Goal: Transaction & Acquisition: Purchase product/service

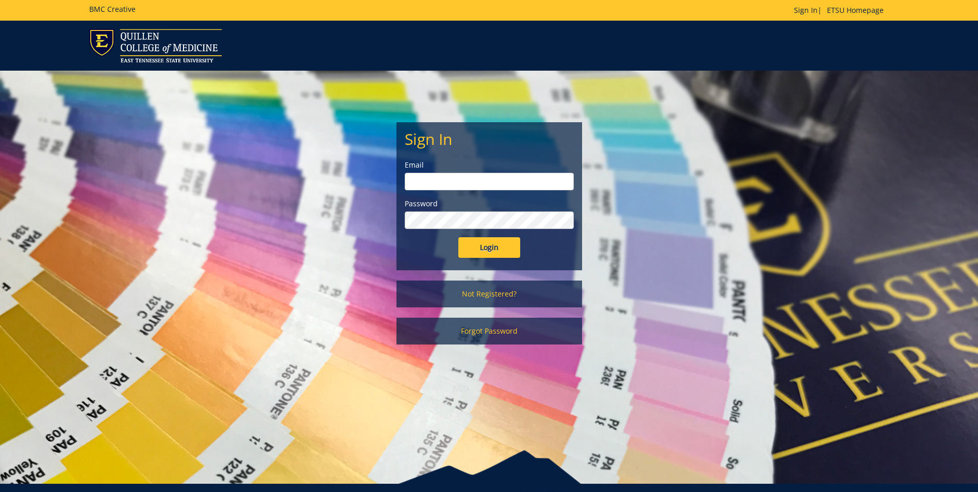
click at [423, 180] on input "email" at bounding box center [489, 182] width 169 height 18
type input "taylorjs5@etsu.edu"
click at [482, 242] on input "Login" at bounding box center [490, 247] width 62 height 21
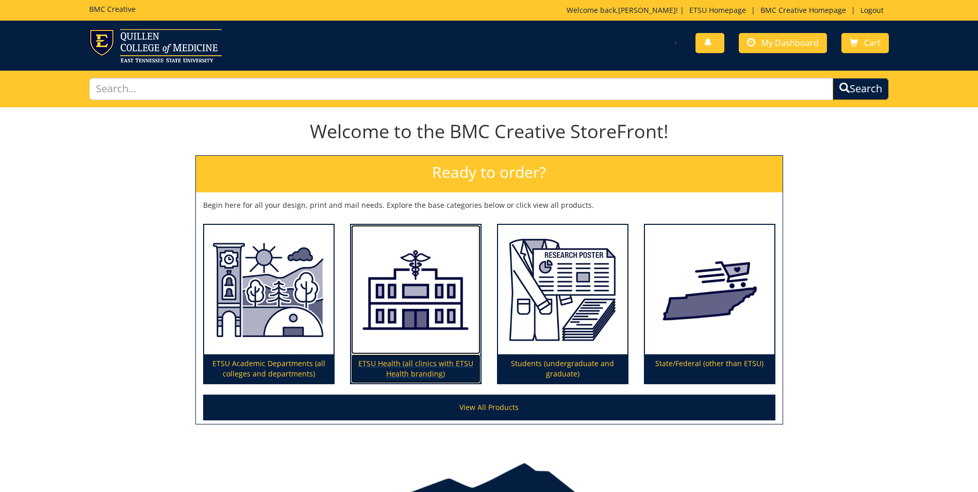
click at [408, 325] on img at bounding box center [415, 290] width 129 height 130
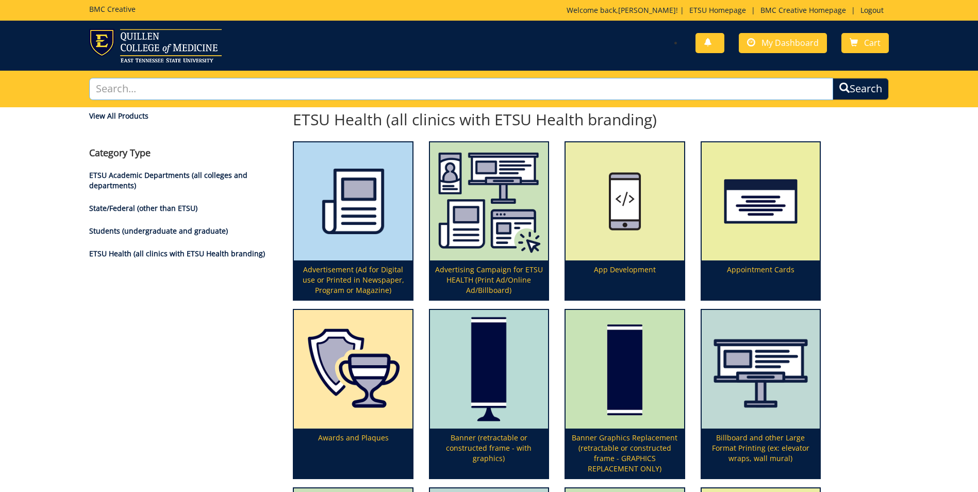
click at [148, 86] on input "text" at bounding box center [461, 89] width 744 height 22
type input "nametags"
click at [861, 86] on button "Search" at bounding box center [860, 88] width 59 height 23
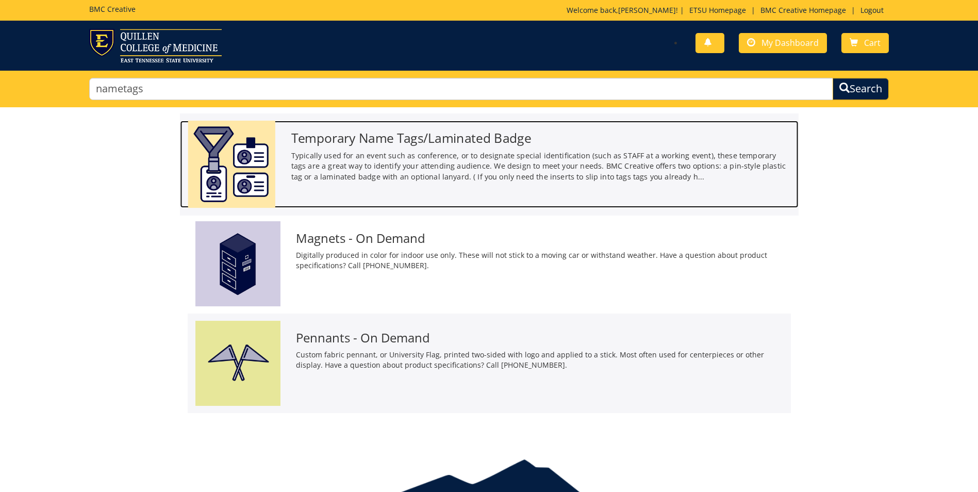
click at [373, 145] on h3 "Temporary Name Tags/Laminated Badge" at bounding box center [541, 138] width 500 height 14
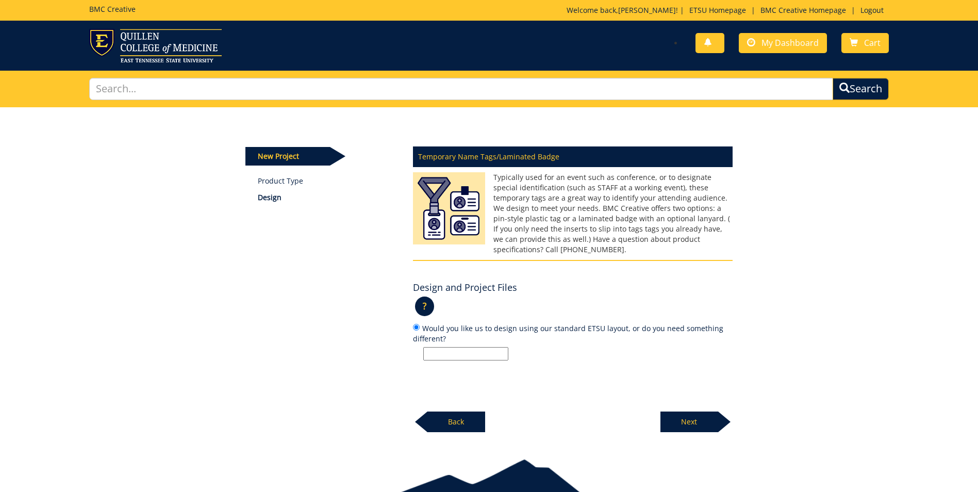
click at [431, 347] on input "Would you like us to design using our standard ETSU layout, or do you need some…" at bounding box center [465, 353] width 85 height 13
type input "Standard"
click at [707, 412] on p "Next" at bounding box center [690, 422] width 58 height 21
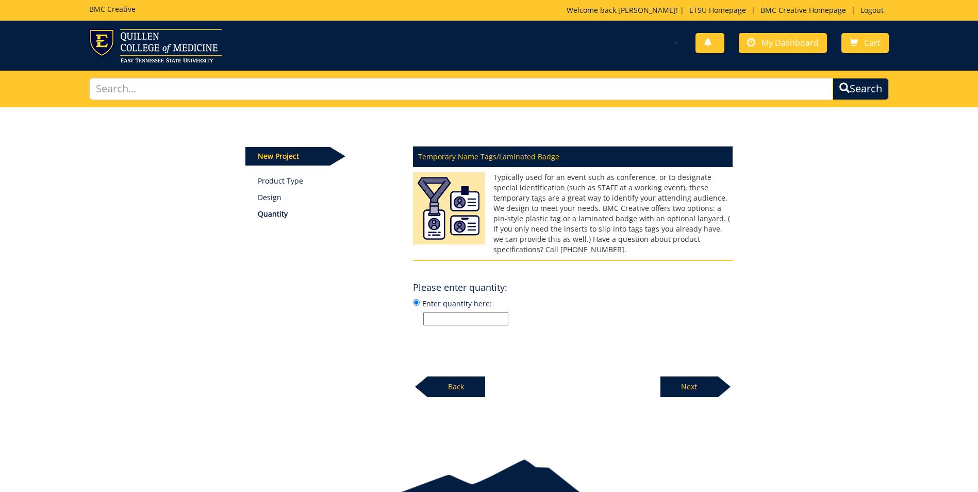
click at [432, 312] on input "Enter quantity here:" at bounding box center [465, 318] width 85 height 13
type input "15"
click at [704, 377] on p "Next" at bounding box center [690, 387] width 58 height 21
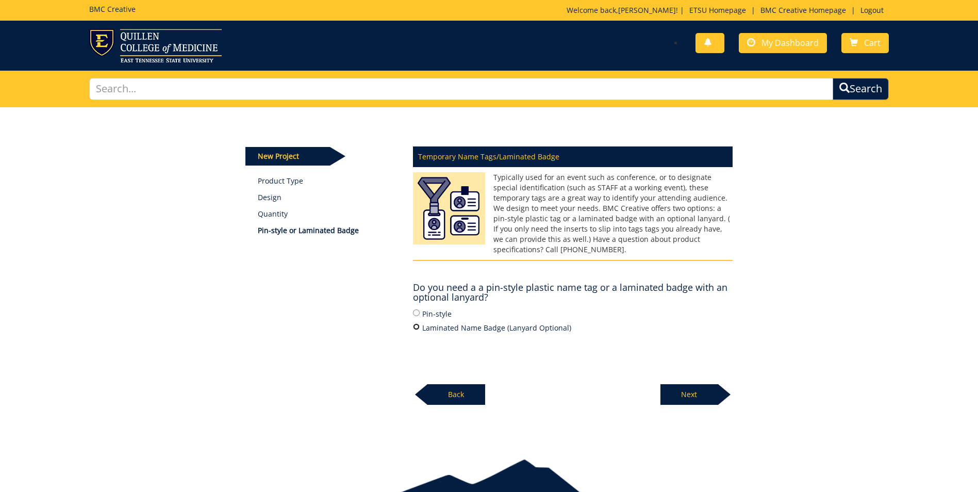
click at [417, 323] on input "Laminated Name Badge (Lanyard Optional)" at bounding box center [416, 326] width 7 height 7
radio input "true"
click at [681, 384] on p "Next" at bounding box center [690, 394] width 58 height 21
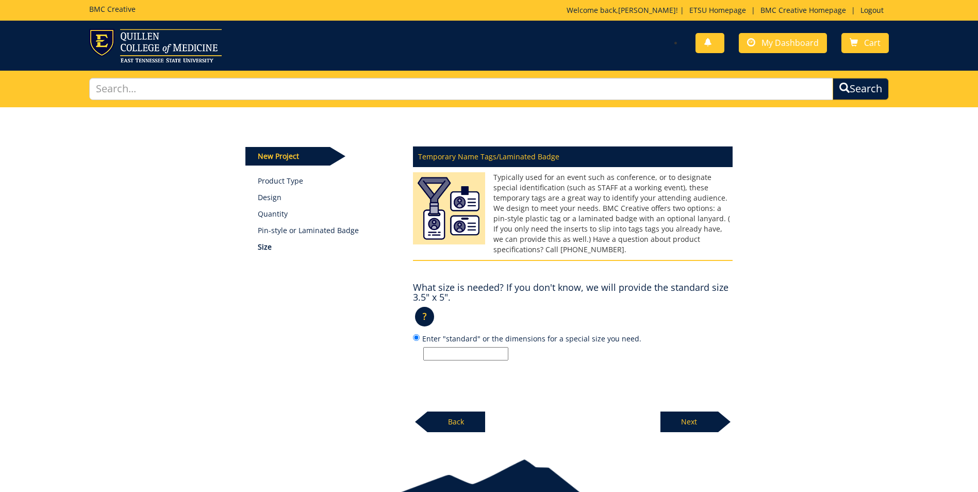
click at [427, 347] on input "Enter "standard" or the dimensions for a special size you need." at bounding box center [465, 353] width 85 height 13
type input "Insert only - have sleeve and backing"
click at [694, 412] on p "Next" at bounding box center [690, 422] width 58 height 21
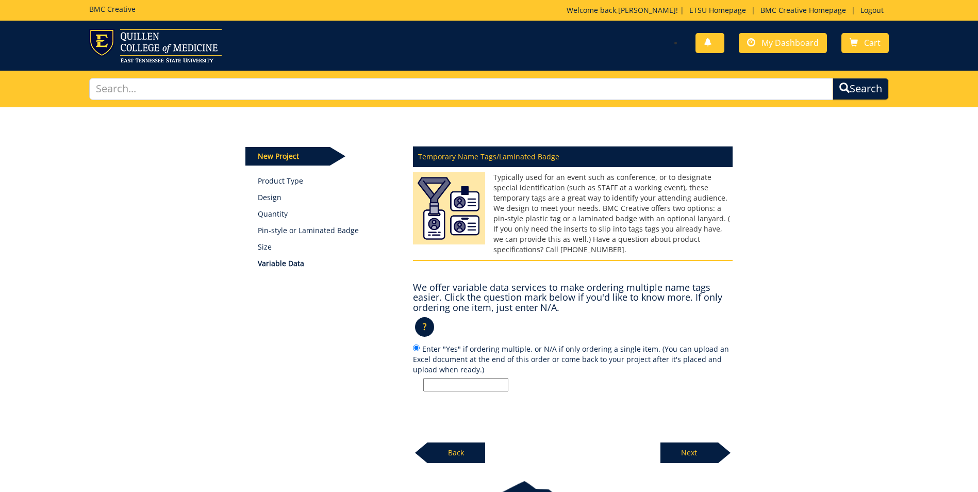
click at [443, 378] on input "Enter "Yes" if ordering multiple, or N/A if only ordering a single item. (You c…" at bounding box center [465, 384] width 85 height 13
type input "N/A"
click at [697, 443] on p "Next" at bounding box center [690, 453] width 58 height 21
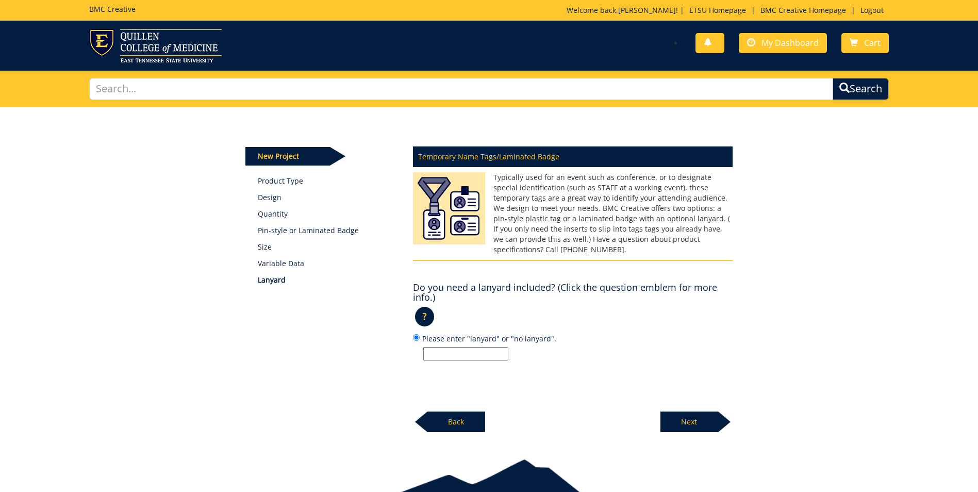
click at [440, 347] on input "Please enter "lanyard" or "no lanyard"." at bounding box center [465, 353] width 85 height 13
type input "No lanyard"
click at [683, 412] on p "Next" at bounding box center [690, 422] width 58 height 21
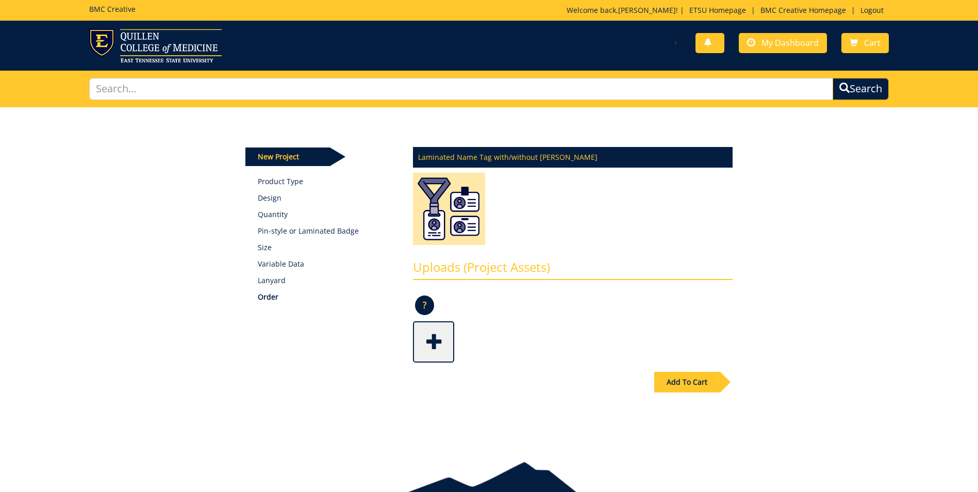
click at [436, 344] on span at bounding box center [434, 341] width 41 height 36
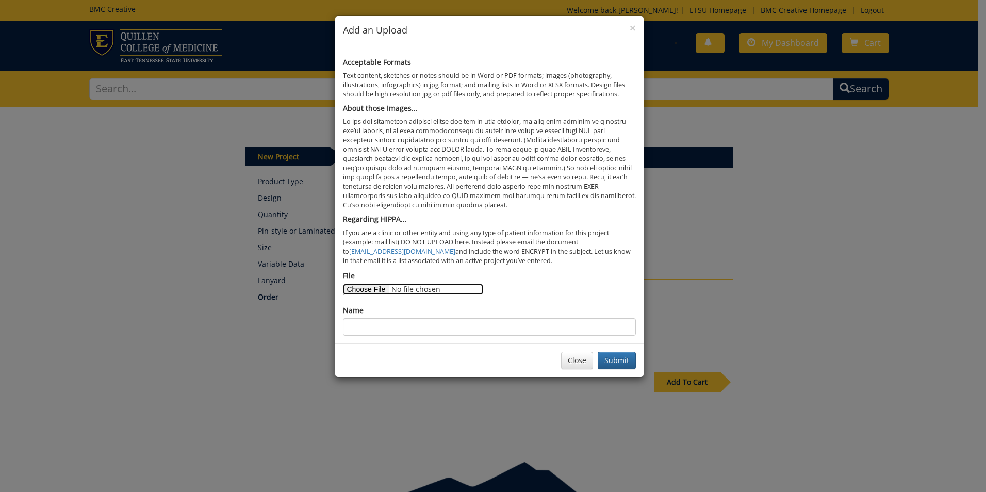
click at [371, 289] on input "File" at bounding box center [413, 289] width 140 height 11
type input "C:\fakepath\Final Participant list.xlsx"
click at [355, 324] on input "Name" at bounding box center [489, 327] width 293 height 18
type input "Name tags - MEAC leadership retreat"
click at [614, 359] on button "Submit" at bounding box center [617, 361] width 38 height 18
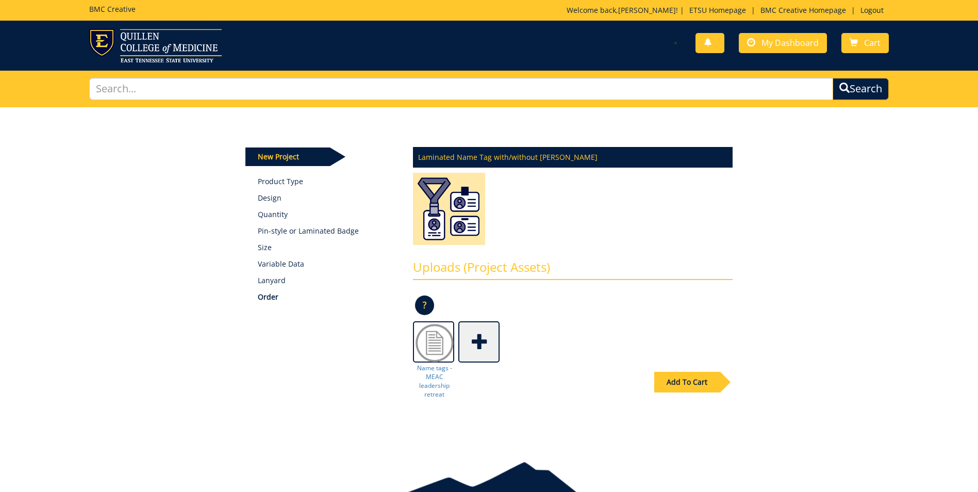
click at [686, 377] on div "Add To Cart" at bounding box center [688, 382] width 66 height 21
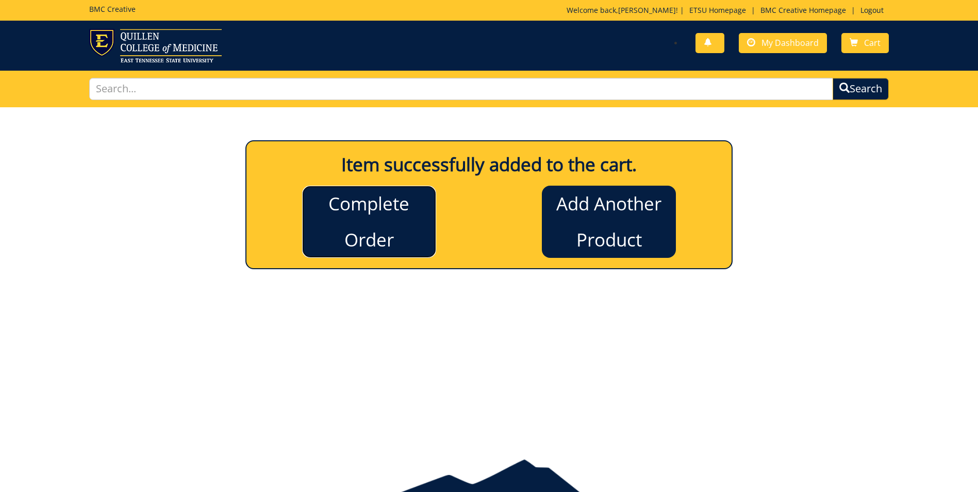
click at [357, 208] on link "Complete Order" at bounding box center [369, 222] width 134 height 72
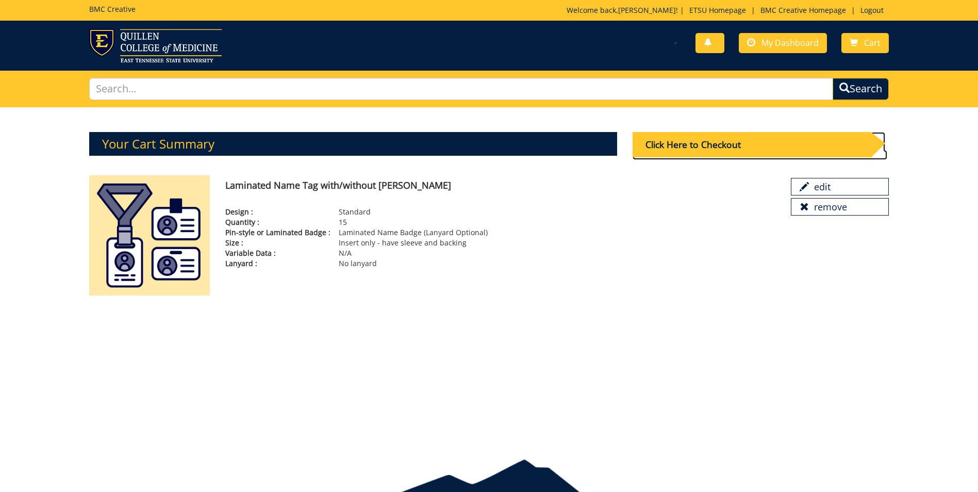
click at [669, 143] on div "Click Here to Checkout" at bounding box center [752, 144] width 238 height 25
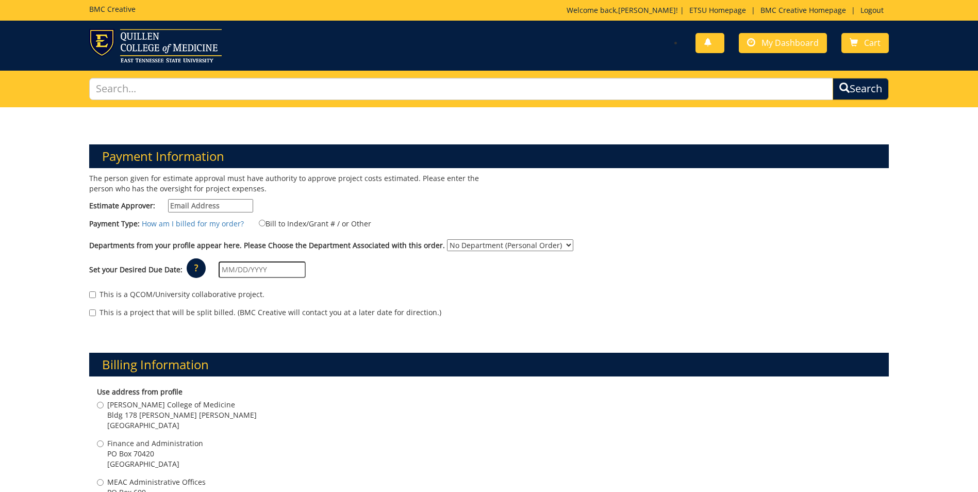
click at [179, 206] on input "Estimate Approver:" at bounding box center [210, 205] width 85 height 13
type input "[EMAIL_ADDRESS][DOMAIN_NAME]"
type input "[DATE]"
click at [260, 224] on input "Bill to Index/Grant # / or Other" at bounding box center [262, 223] width 7 height 7
radio input "true"
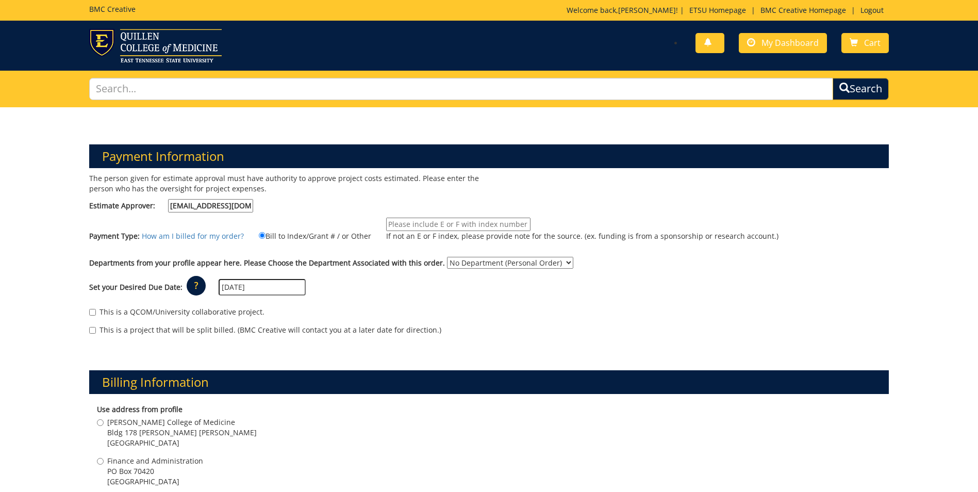
click at [388, 224] on input "If not an E or F index, please provide note for the source. (ex. funding is fro…" at bounding box center [458, 224] width 144 height 13
type input "b"
type input "Bill to ETSU Health"
click at [557, 263] on select "No Department (Personal Order) Finance and Administration COM" at bounding box center [510, 263] width 126 height 12
select select "79"
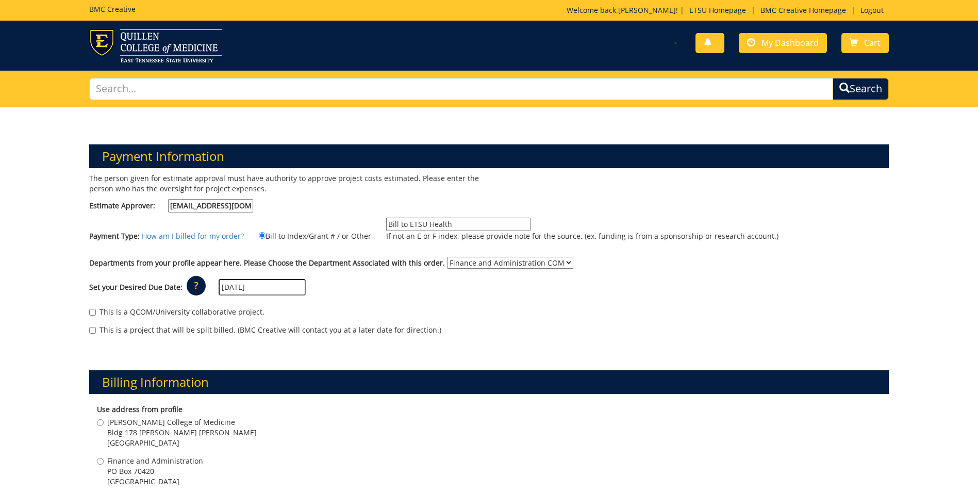
click at [447, 257] on select "No Department (Personal Order) Finance and Administration COM" at bounding box center [510, 263] width 126 height 12
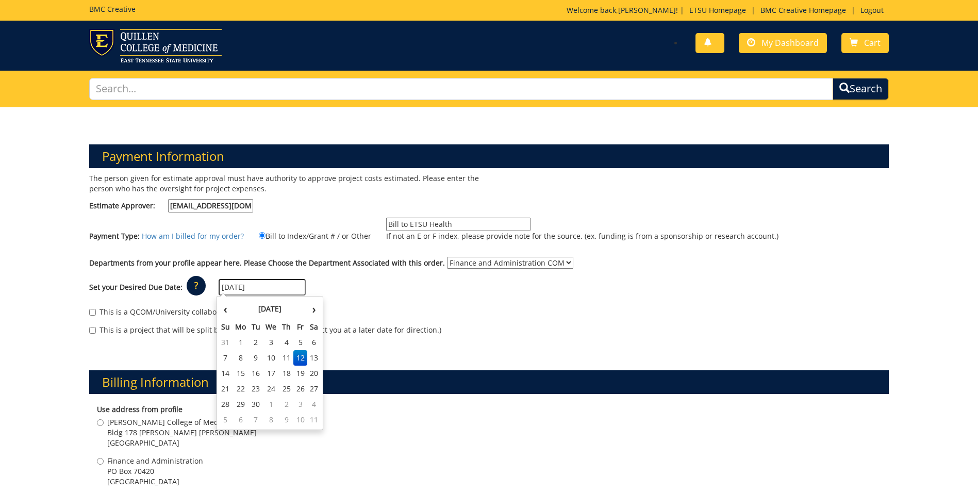
drag, startPoint x: 261, startPoint y: 287, endPoint x: 214, endPoint y: 287, distance: 47.5
click at [214, 287] on div "Set your Desired Due Date: ? × How long will my project take to finish? : Pleas…" at bounding box center [488, 287] width 815 height 28
click at [312, 311] on th "›" at bounding box center [313, 309] width 13 height 21
click at [241, 388] on td "20" at bounding box center [241, 388] width 17 height 15
type input "[DATE]"
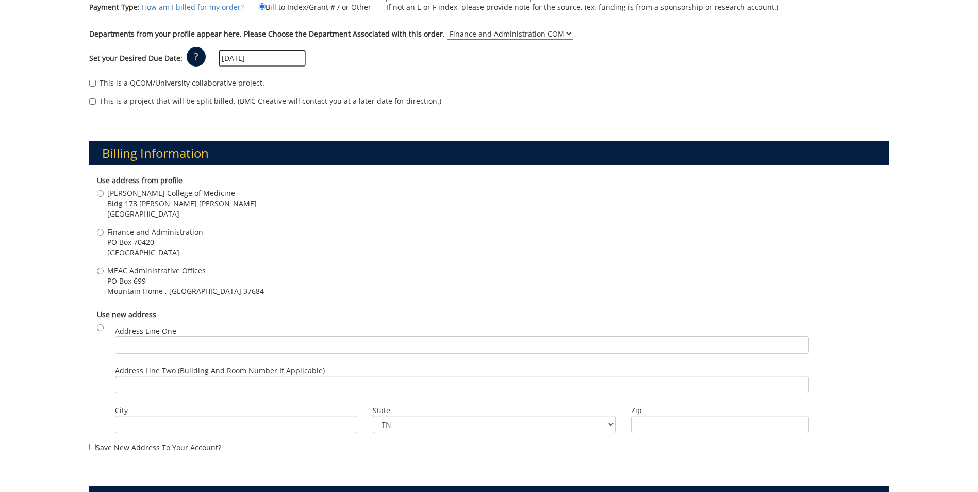
scroll to position [227, 0]
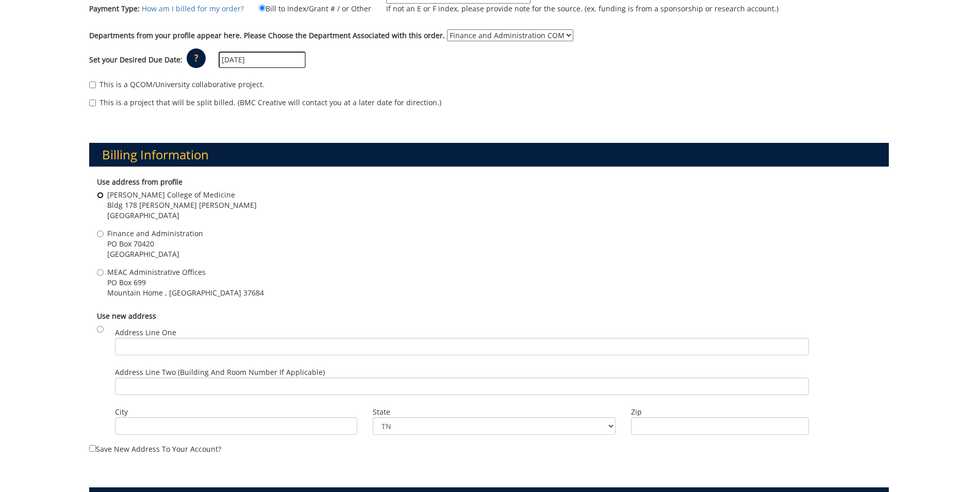
click at [101, 194] on input "Quillen College of Medicine Bldg 178 Stanton Gerber Hall Johnson City , TN 37614" at bounding box center [100, 195] width 7 height 7
radio input "true"
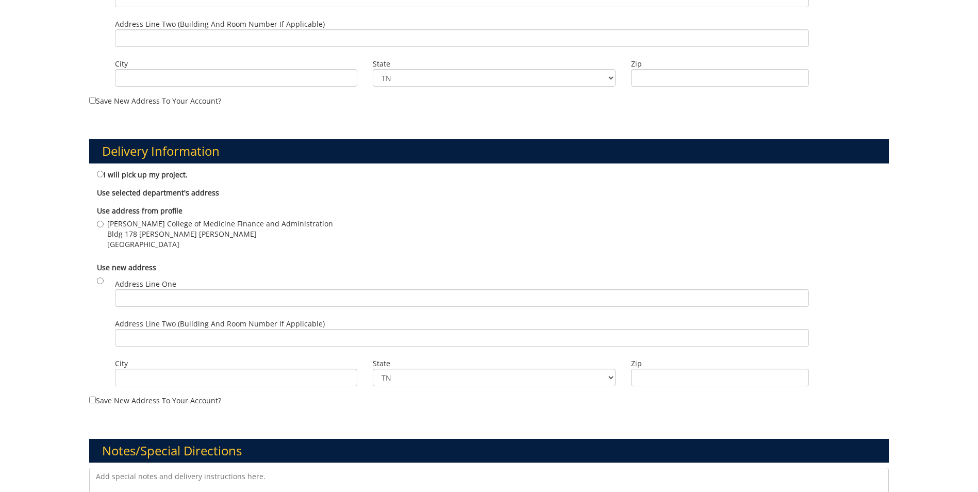
scroll to position [577, 0]
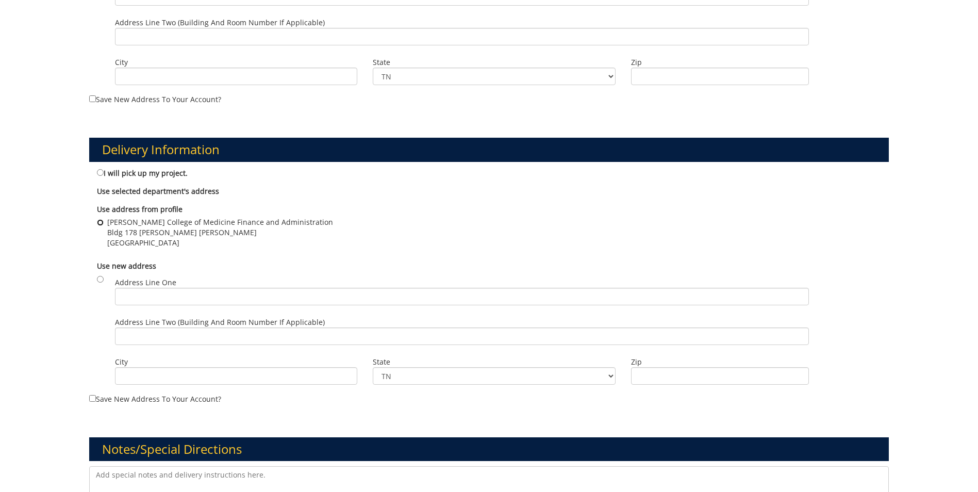
click at [99, 221] on input "Quillen College of Medicine Finance and Administration Bldg 178 Stanton Gerber …" at bounding box center [100, 222] width 7 height 7
radio input "true"
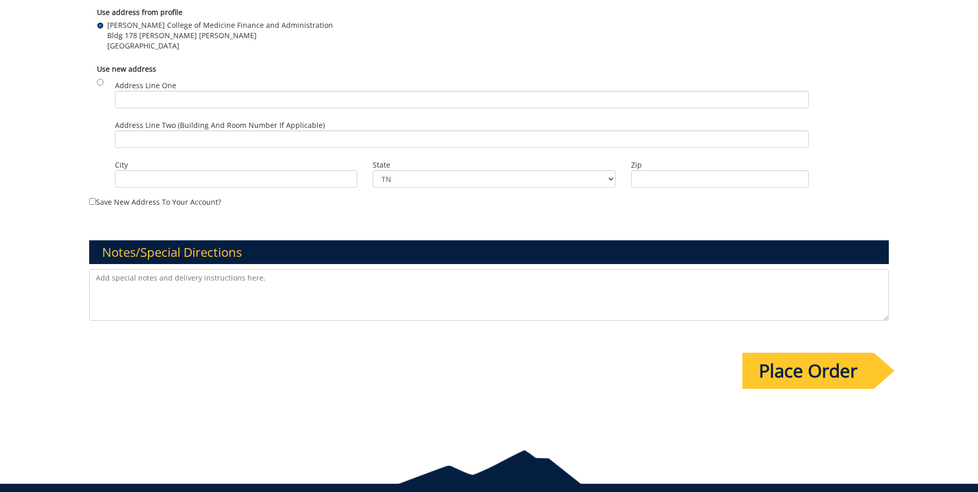
scroll to position [776, 0]
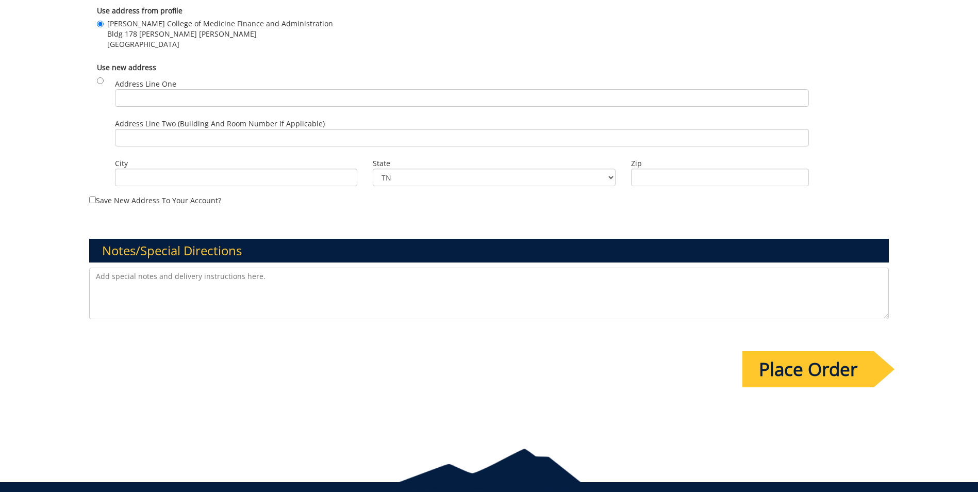
drag, startPoint x: 261, startPoint y: 275, endPoint x: 78, endPoint y: 272, distance: 183.1
type textarea "Please use the ETSU Health logo. The layout discussed by email and send a proof…"
click at [797, 366] on input "Place Order" at bounding box center [809, 369] width 132 height 36
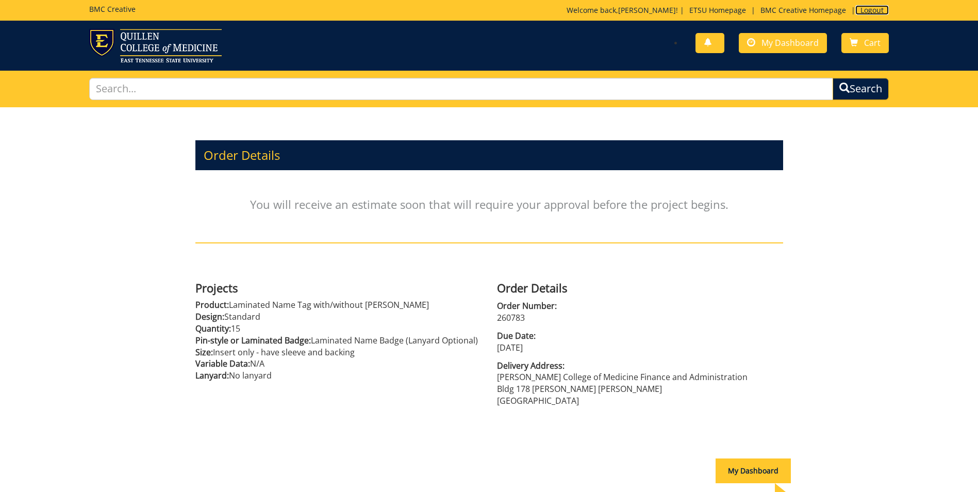
click at [874, 8] on link "Logout" at bounding box center [873, 10] width 34 height 10
